Goal: Task Accomplishment & Management: Use online tool/utility

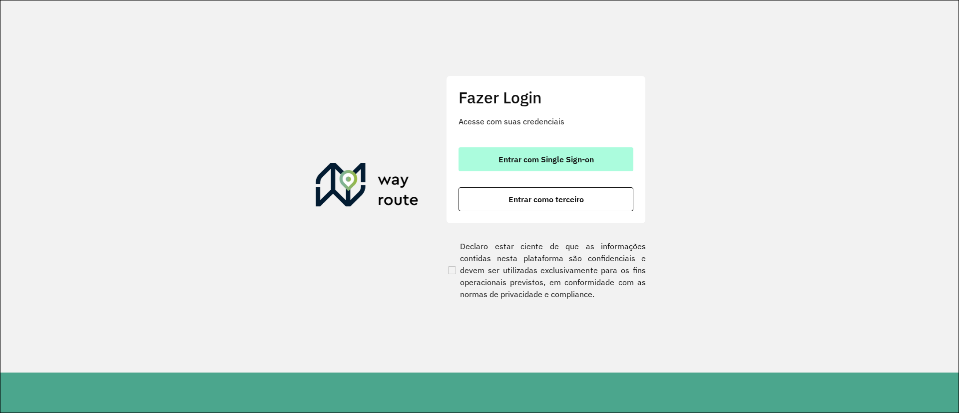
click at [562, 156] on span "Entrar com Single Sign-on" at bounding box center [545, 159] width 95 height 8
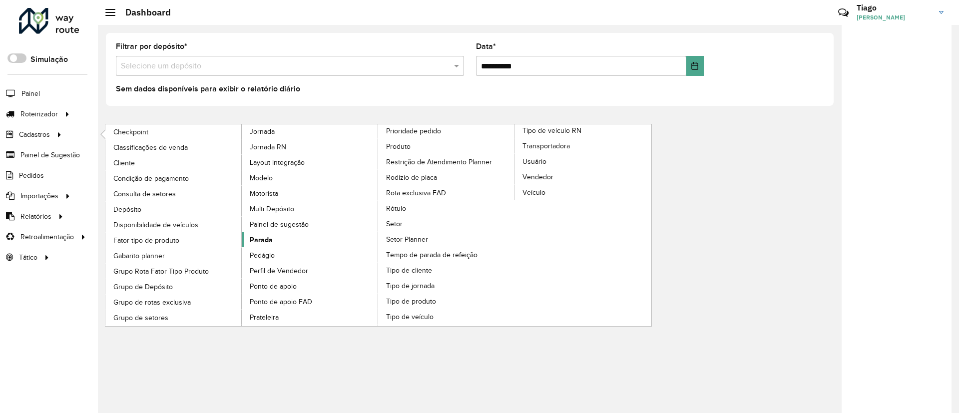
click at [272, 243] on span "Parada" at bounding box center [261, 240] width 23 height 10
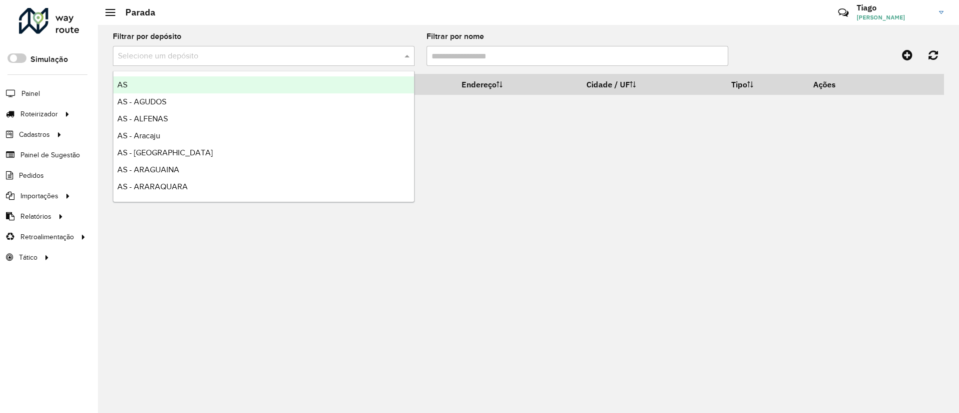
click at [323, 56] on input "text" at bounding box center [254, 56] width 272 height 12
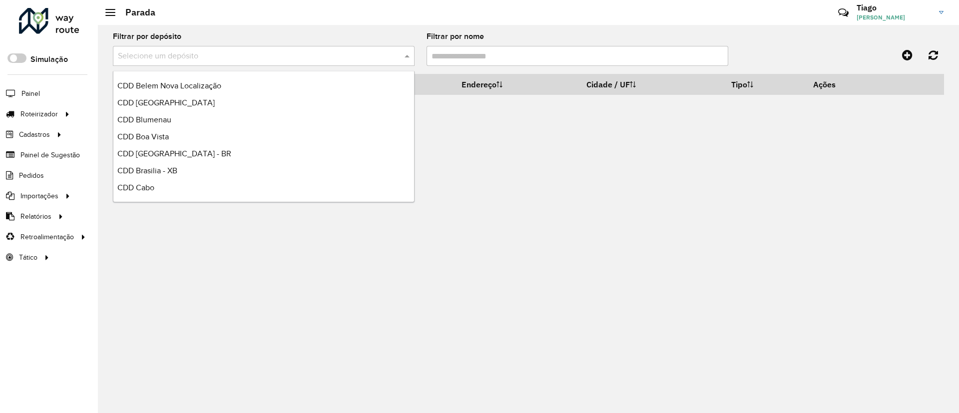
scroll to position [2022, 0]
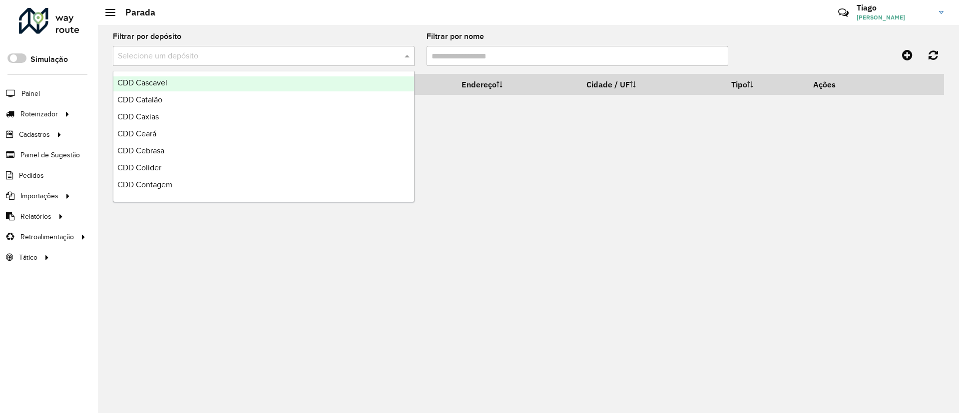
click at [184, 82] on div "CDD Cascavel" at bounding box center [263, 82] width 301 height 17
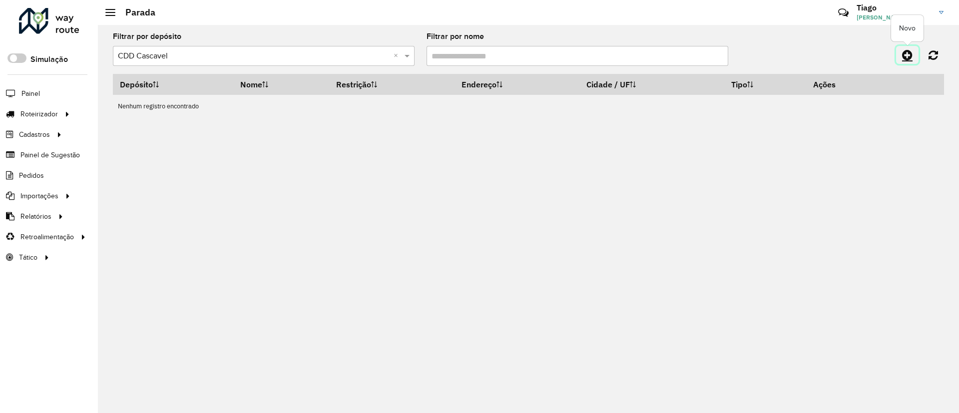
click at [904, 53] on icon at bounding box center [907, 55] width 10 height 12
